Goal: Task Accomplishment & Management: Use online tool/utility

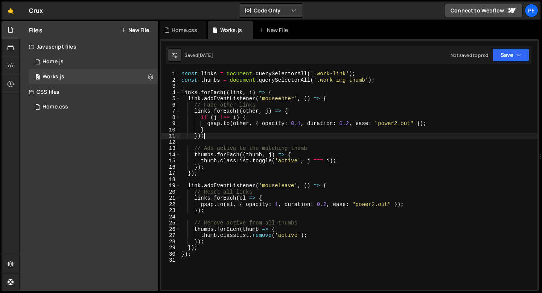
click at [292, 197] on div "const links = document . querySelectorAll ( '.work-link' ) ; const thumbs = doc…" at bounding box center [359, 186] width 358 height 231
type textarea "links.forEach(el => {"
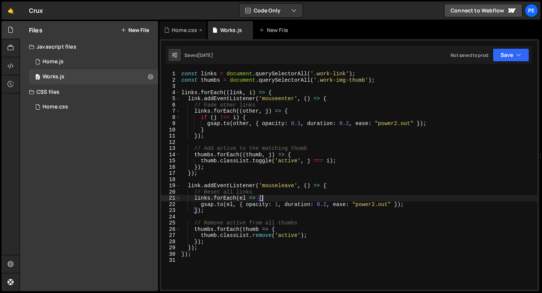
click at [186, 36] on div "Home.css" at bounding box center [183, 30] width 47 height 18
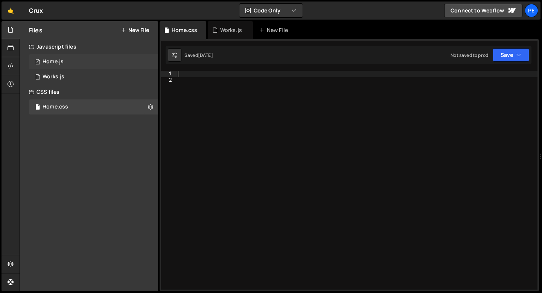
click at [60, 64] on div "Home.js" at bounding box center [53, 61] width 21 height 7
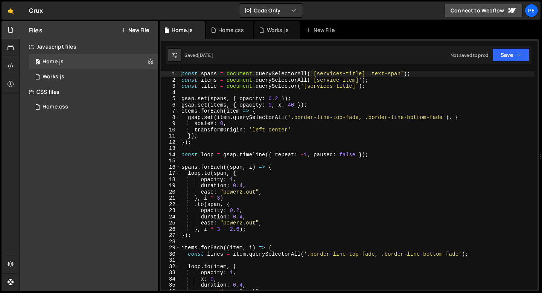
click at [192, 92] on div "const spans = document . querySelectorAll ( '[services-title] .text-span' ) ; c…" at bounding box center [357, 186] width 355 height 231
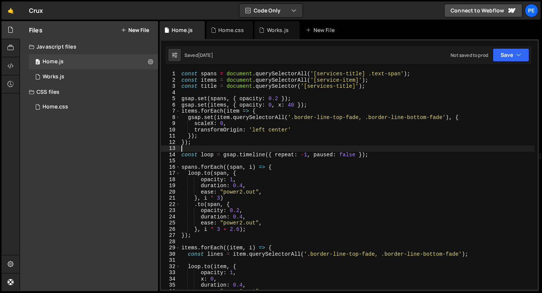
click at [190, 147] on div "const spans = document . querySelectorAll ( '[services-title] .text-span' ) ; c…" at bounding box center [357, 186] width 355 height 231
type textarea "}"
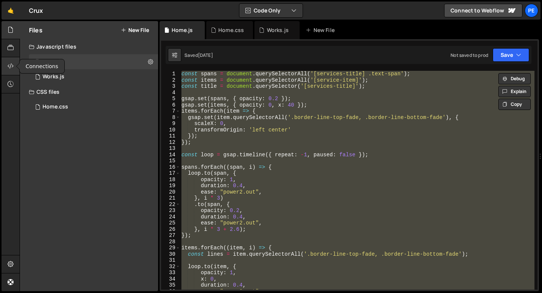
click at [9, 66] on icon at bounding box center [11, 66] width 6 height 8
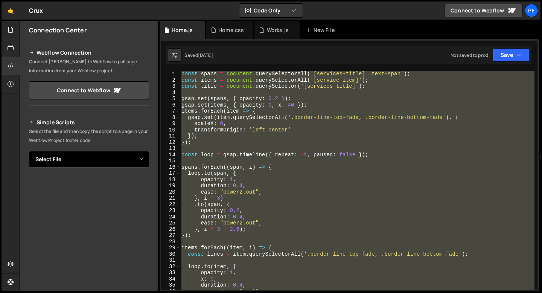
click at [68, 157] on select "Select File Home.js Works.js Home.css" at bounding box center [89, 159] width 120 height 17
select select "47994"
click at [29, 151] on select "Select File Home.js Works.js Home.css" at bounding box center [89, 159] width 120 height 17
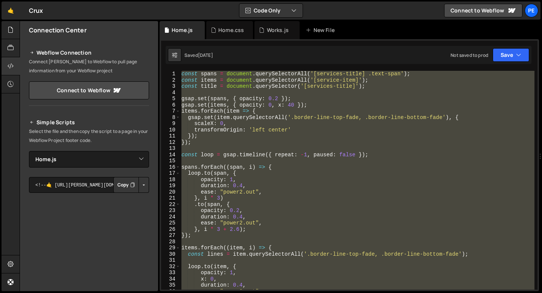
click at [131, 178] on button "Copy" at bounding box center [126, 185] width 26 height 16
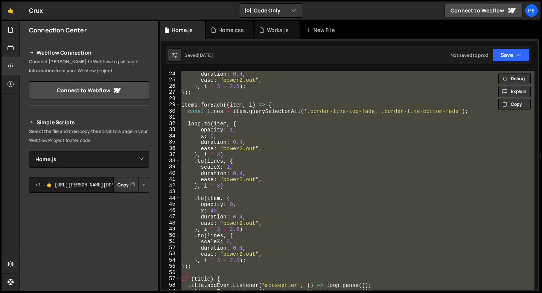
scroll to position [266, 0]
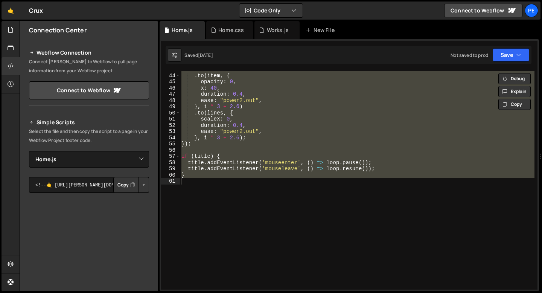
click at [201, 185] on div ". to ( item , { opacity : 0 , x : 40 , duration : 0.4 , ease : "power2.out" , }…" at bounding box center [357, 180] width 355 height 219
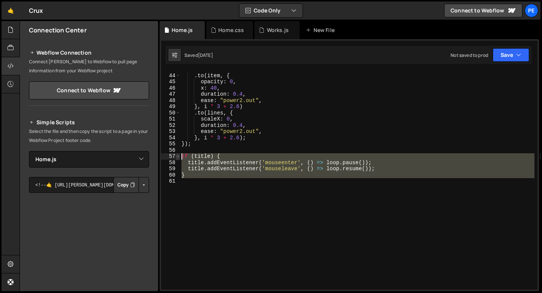
drag, startPoint x: 191, startPoint y: 179, endPoint x: 176, endPoint y: 156, distance: 27.1
click at [176, 156] on div "43 44 45 46 47 48 49 50 51 52 53 54 55 56 57 58 59 60 61 . to ( item , { opacit…" at bounding box center [349, 180] width 377 height 219
type textarea "if (title) { title.addEventListener('mouseenter', () => loop.pause());"
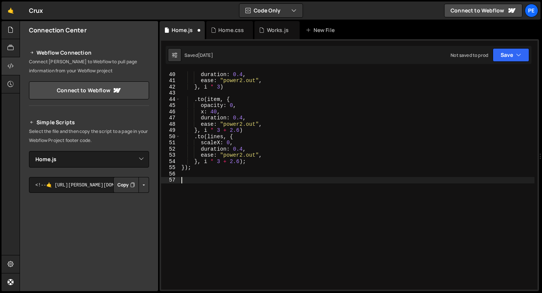
scroll to position [235, 0]
